Goal: Transaction & Acquisition: Book appointment/travel/reservation

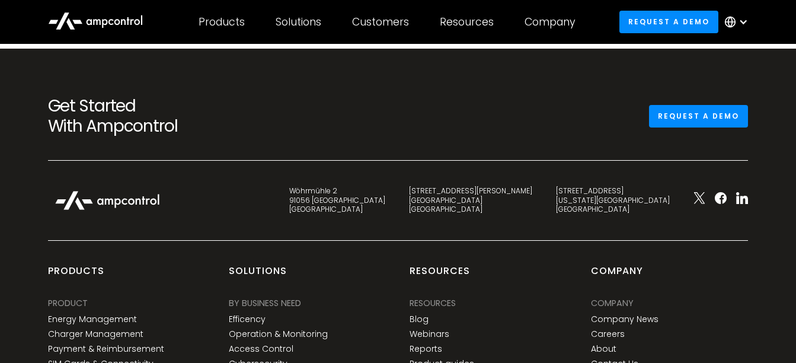
scroll to position [1667, 0]
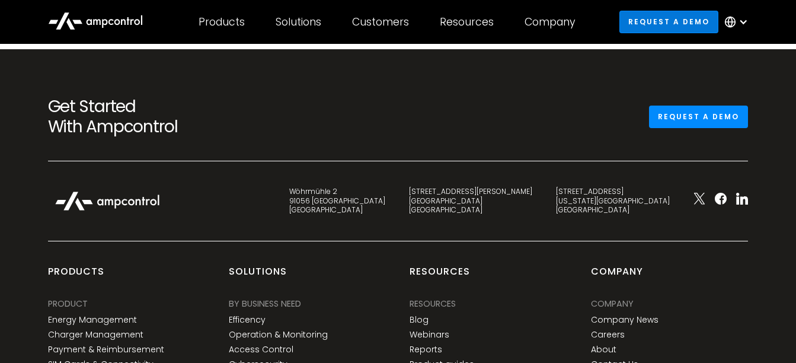
click at [686, 20] on link "Request a demo" at bounding box center [669, 22] width 100 height 22
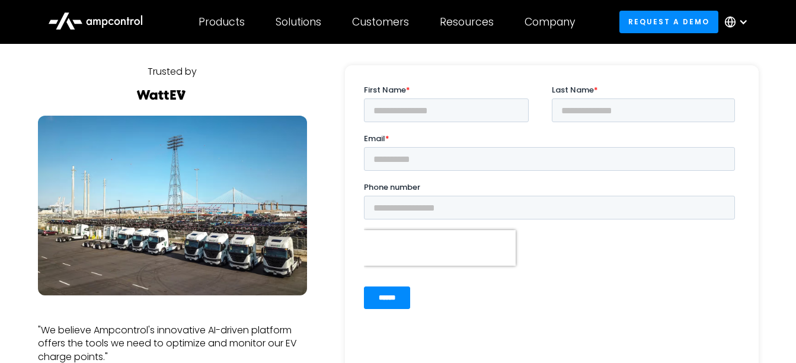
scroll to position [105, 0]
